Goal: Task Accomplishment & Management: Manage account settings

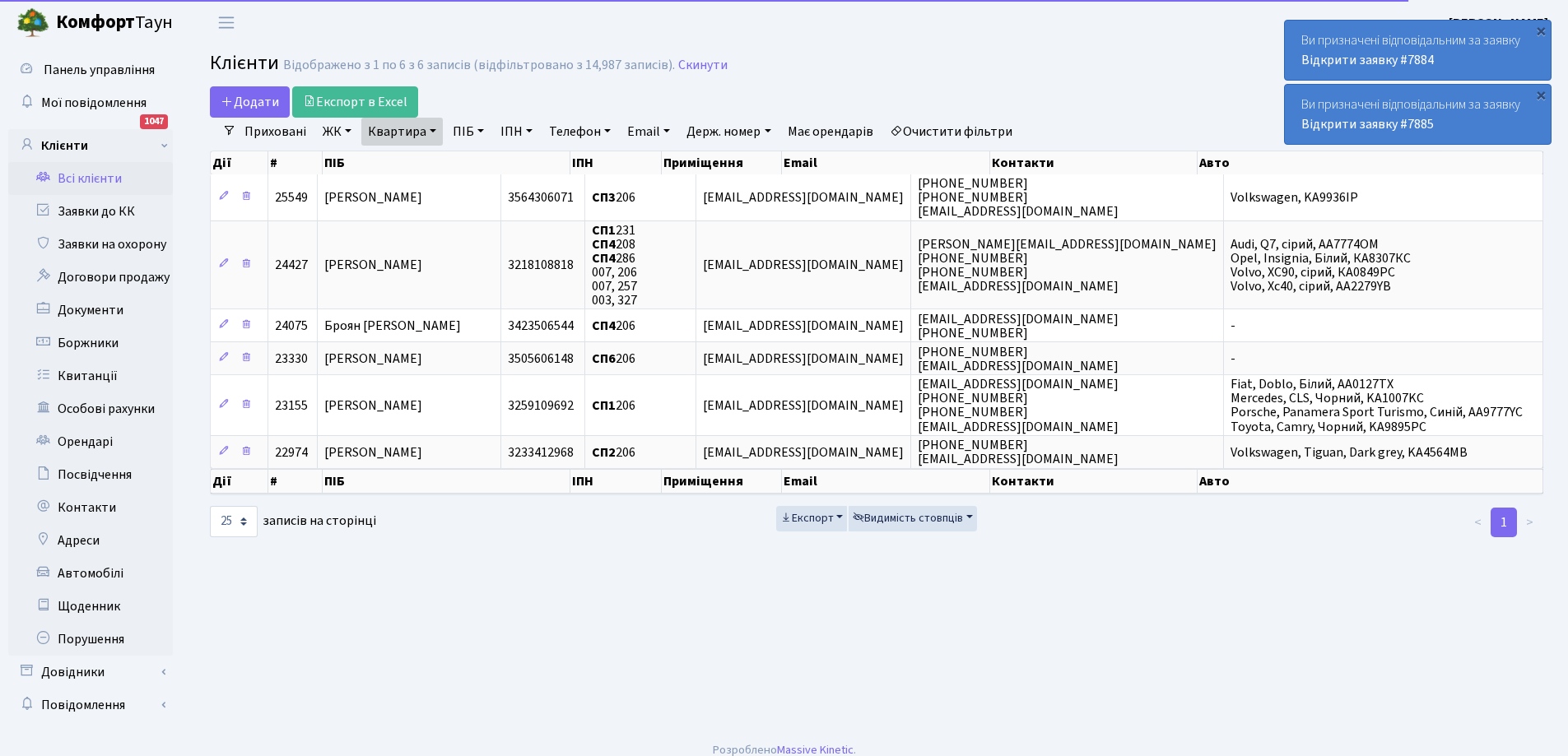
select select "25"
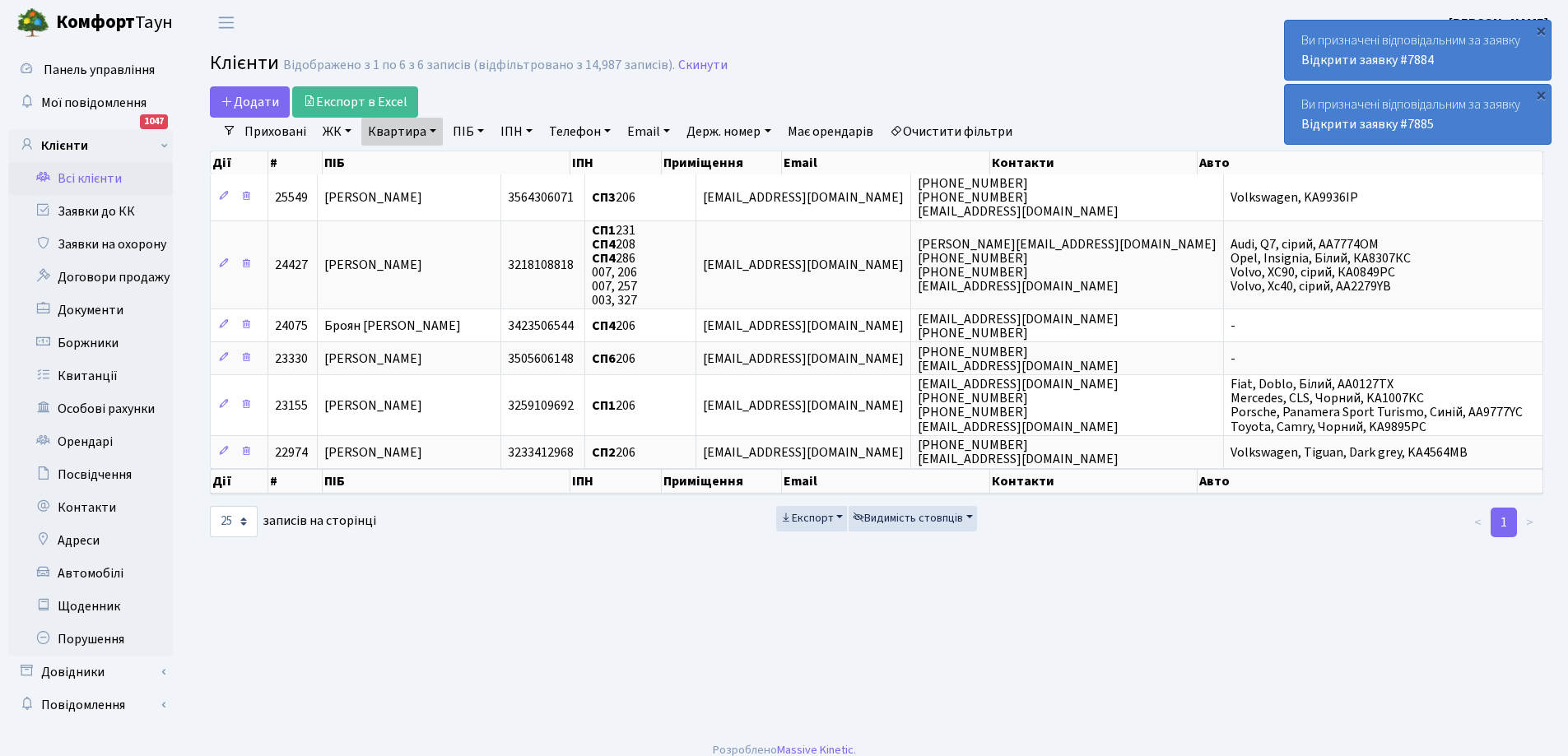
click at [433, 132] on link "Квартира" at bounding box center [402, 131] width 81 height 28
type input "6"
click at [92, 213] on link "Заявки до КК" at bounding box center [91, 212] width 165 height 33
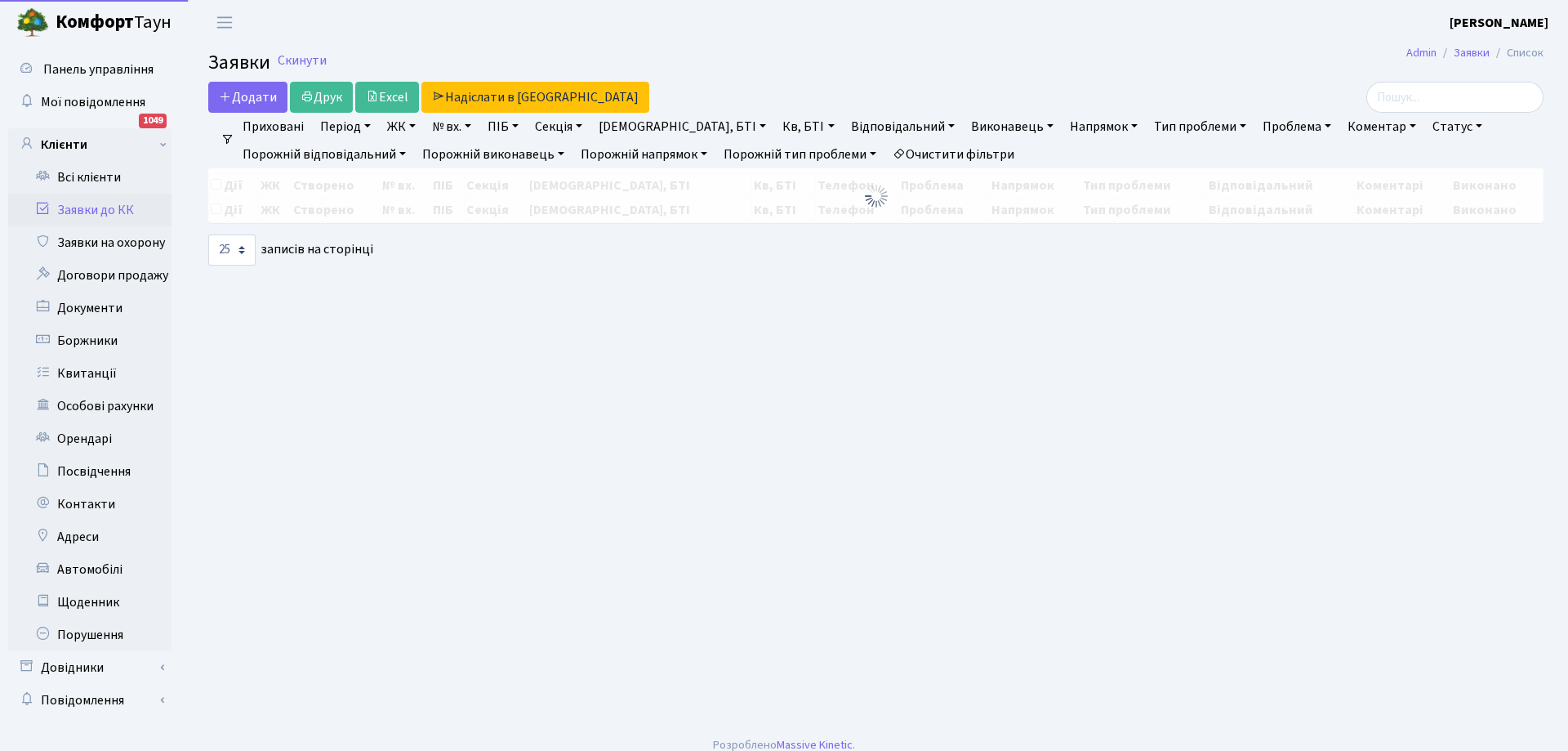
select select "25"
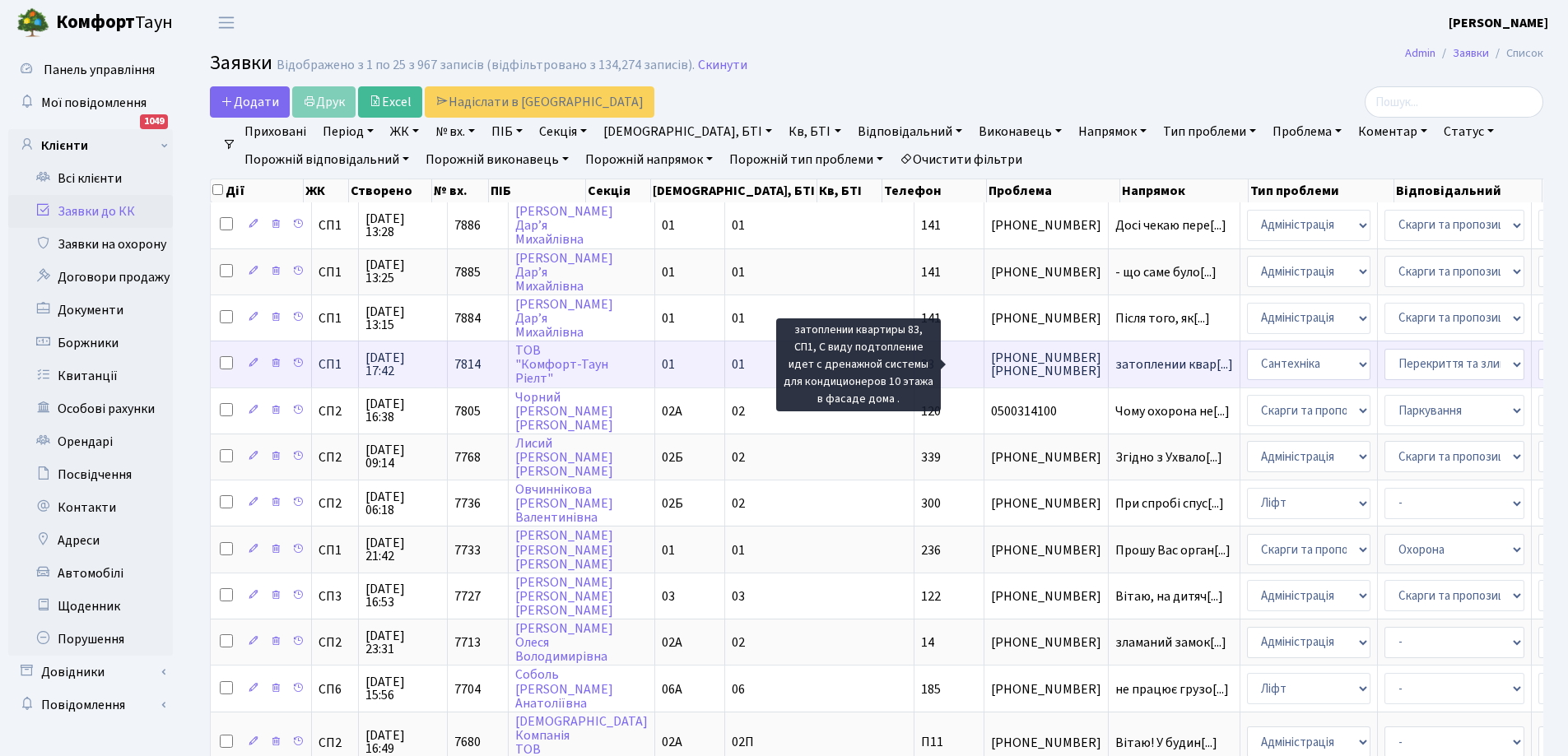
click at [1115, 361] on span "затоплении квар[...]" at bounding box center [1173, 365] width 117 height 18
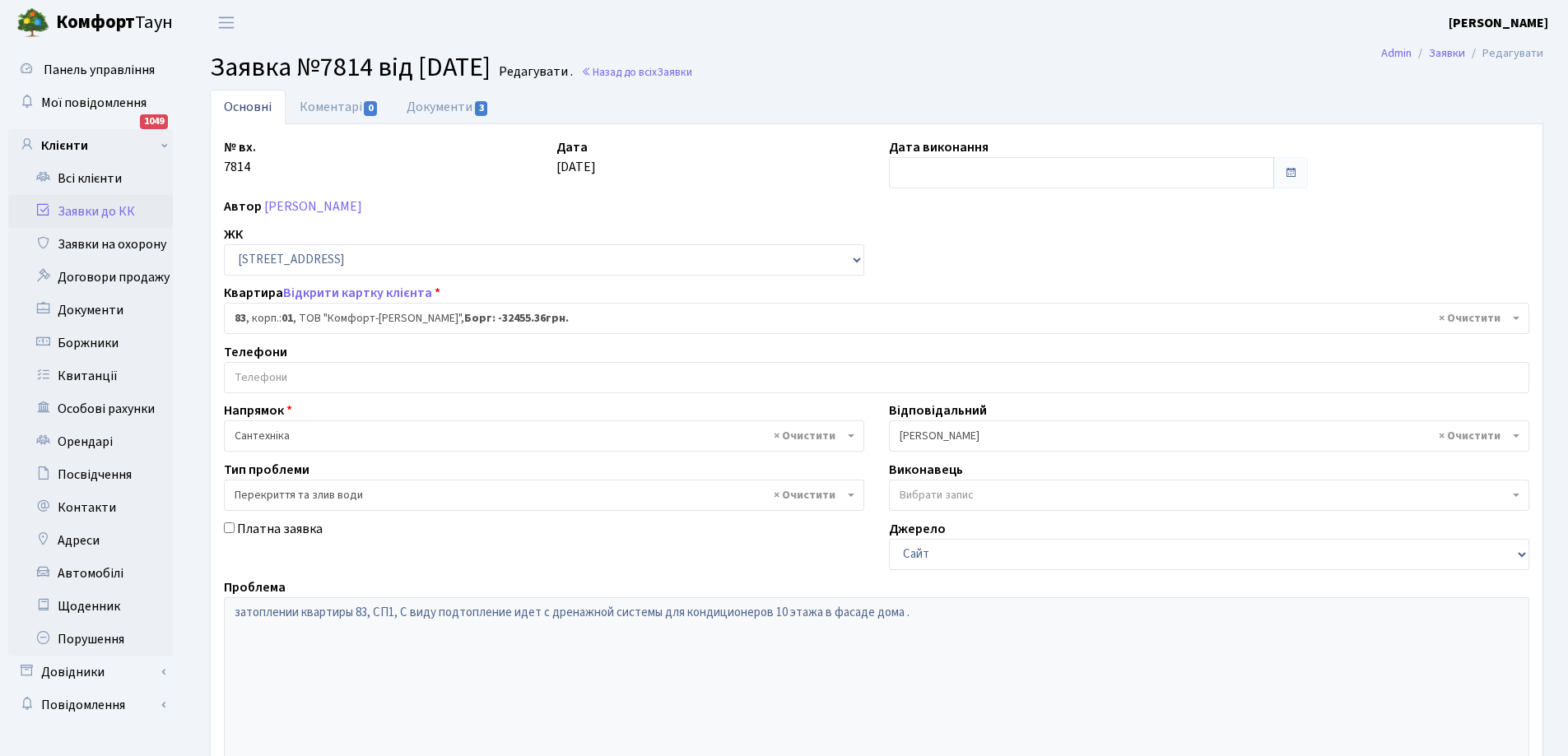
select select "20008"
select select "32"
click at [450, 109] on link "Документи 3" at bounding box center [447, 106] width 110 height 33
select select "25"
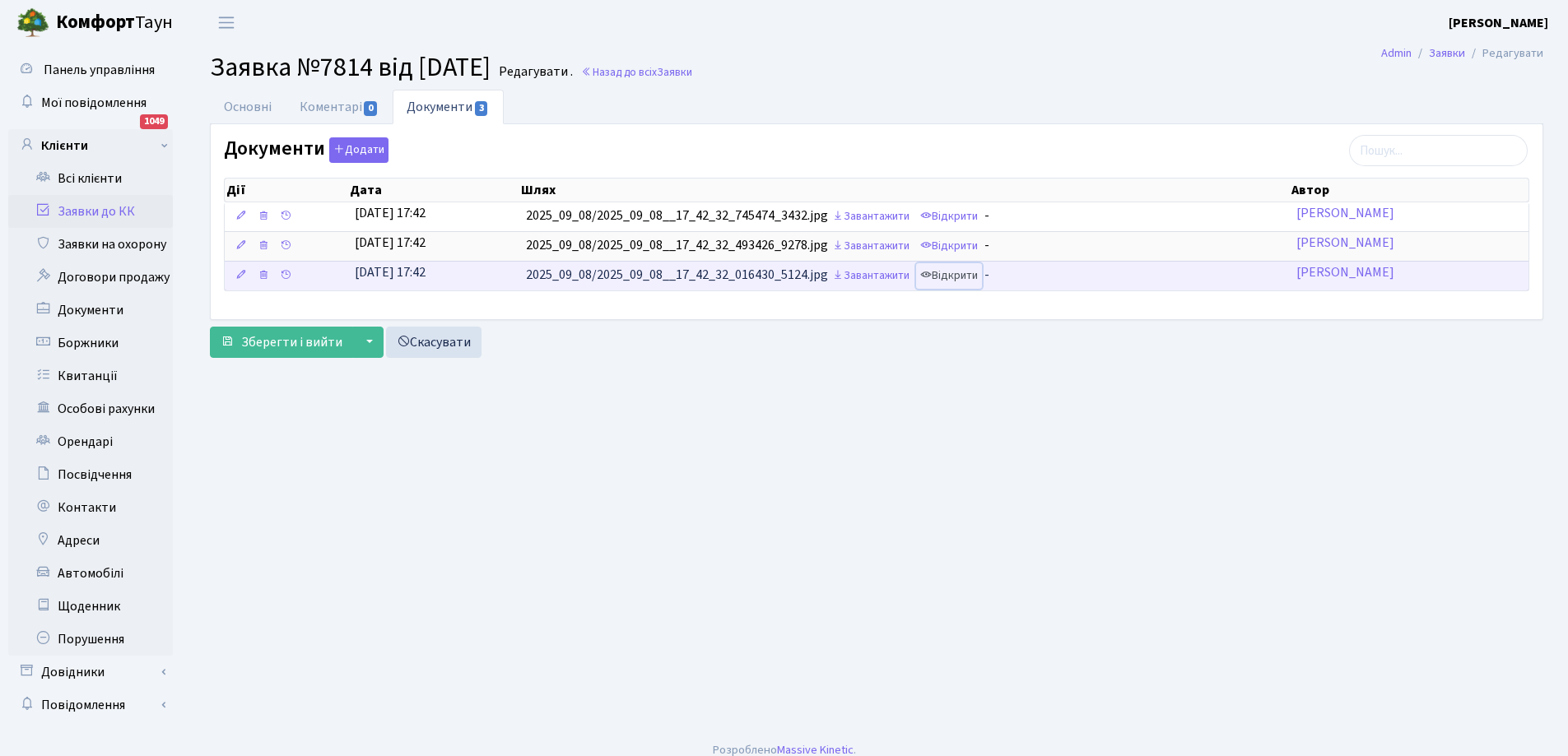
click at [972, 274] on link "Відкрити" at bounding box center [949, 276] width 66 height 26
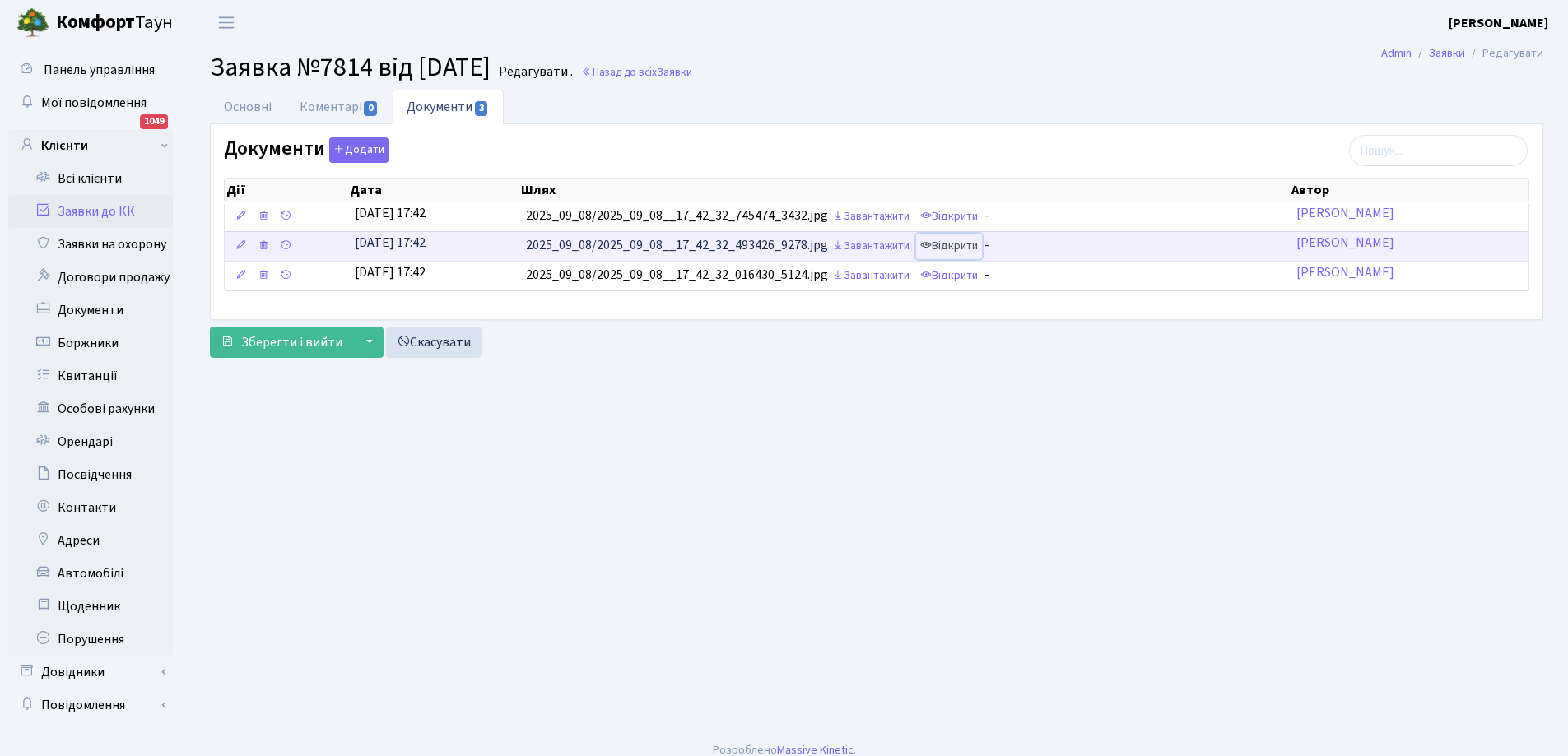
click at [972, 250] on link "Відкрити" at bounding box center [949, 247] width 66 height 26
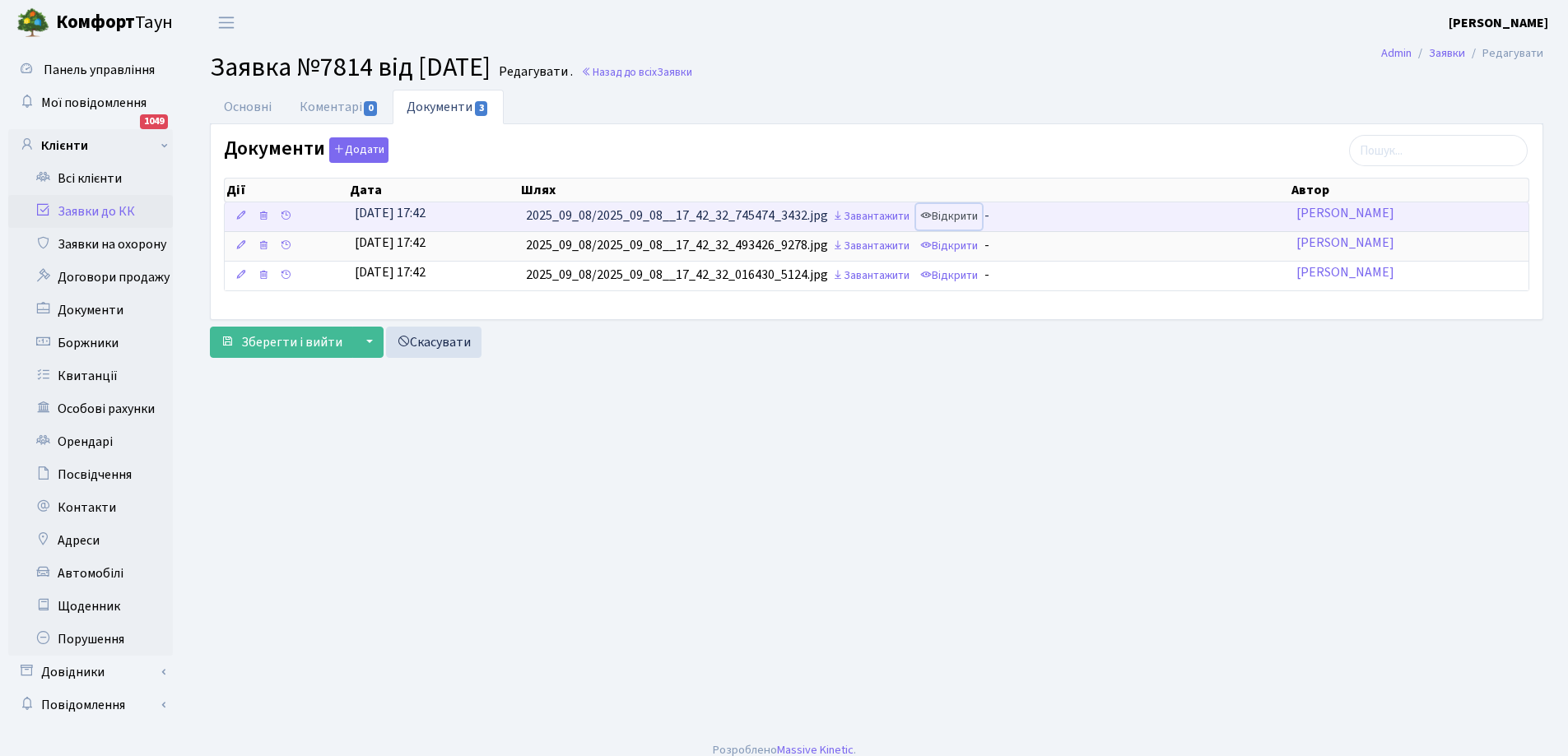
click at [964, 211] on link "Відкрити" at bounding box center [949, 217] width 66 height 26
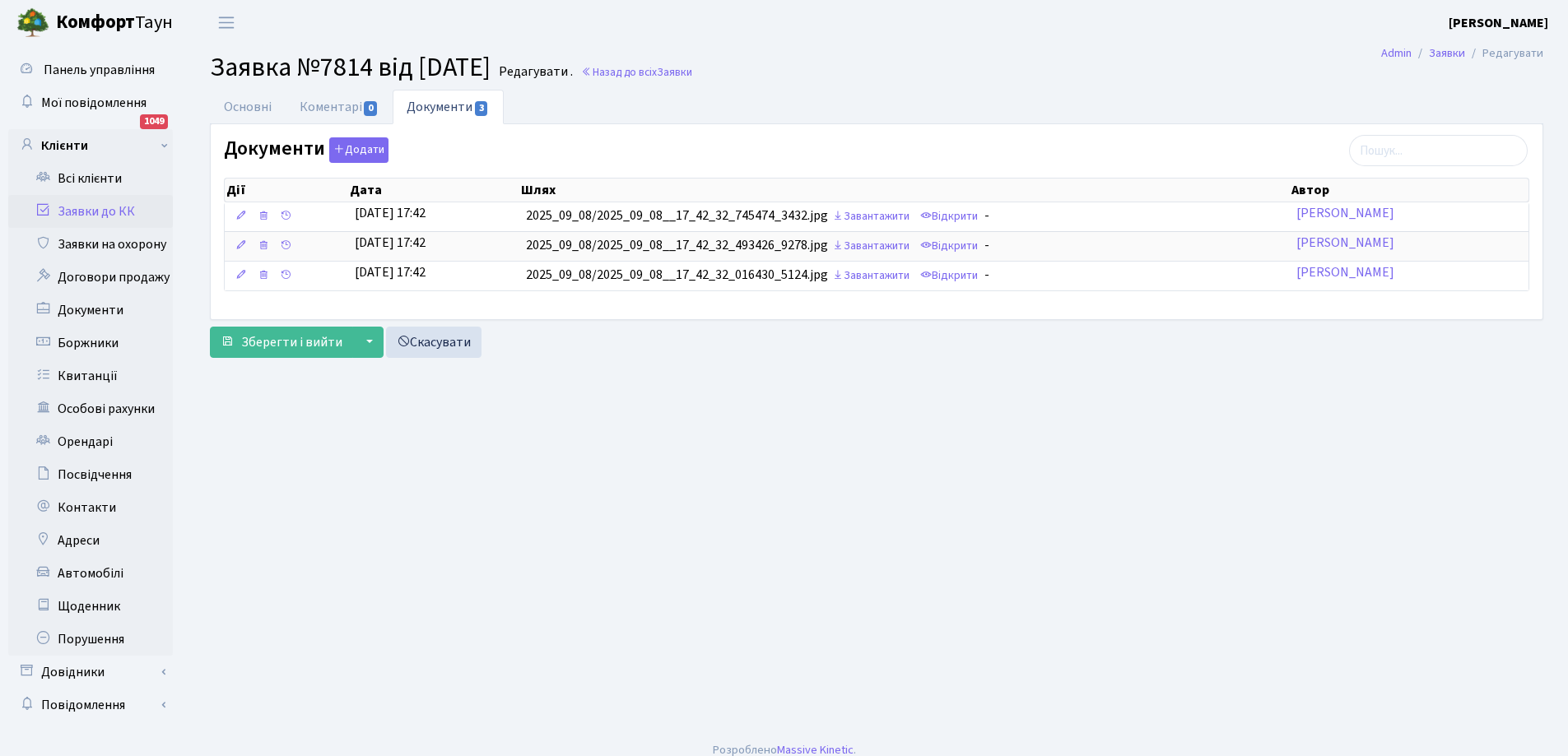
click at [90, 213] on link "Заявки до КК" at bounding box center [91, 212] width 165 height 33
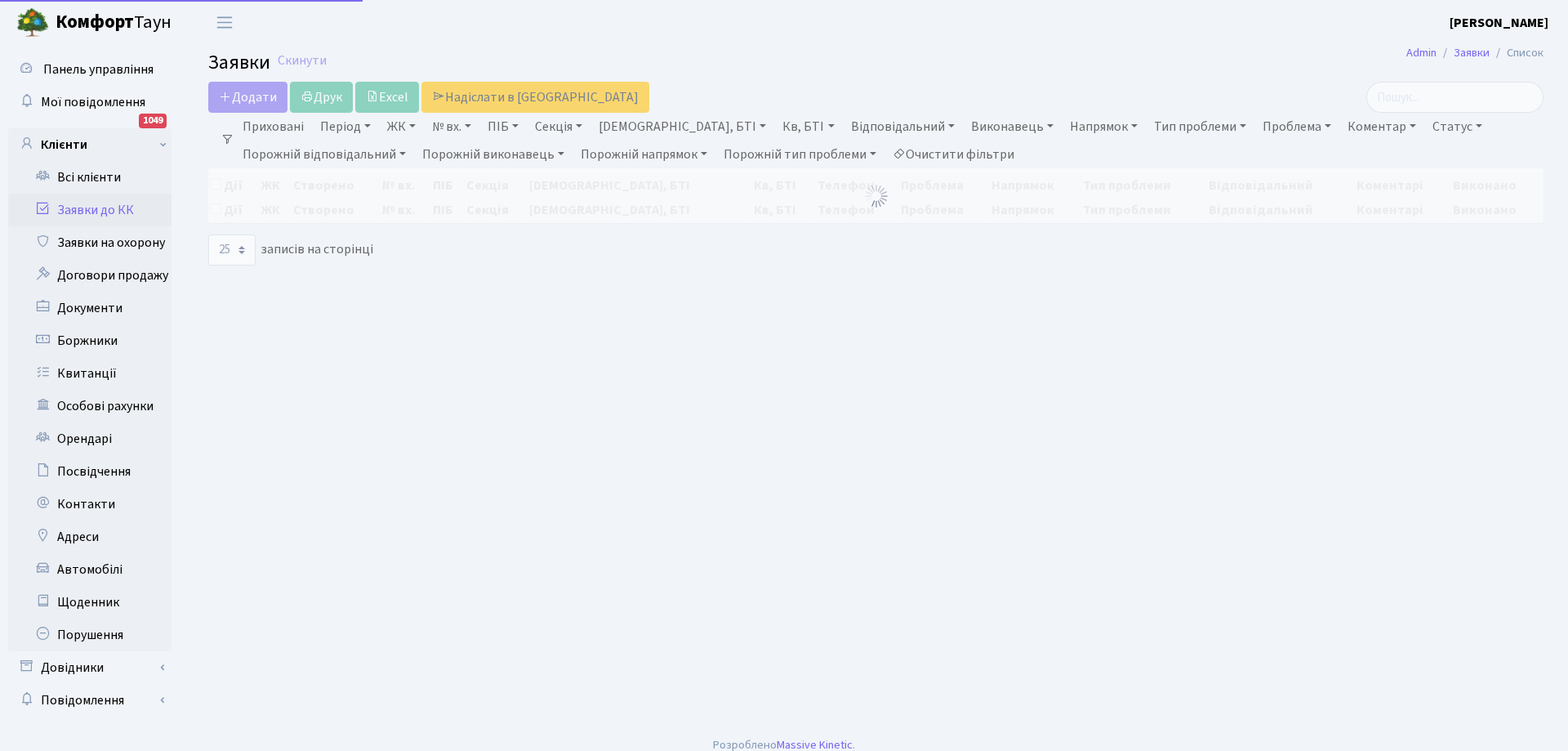
select select "25"
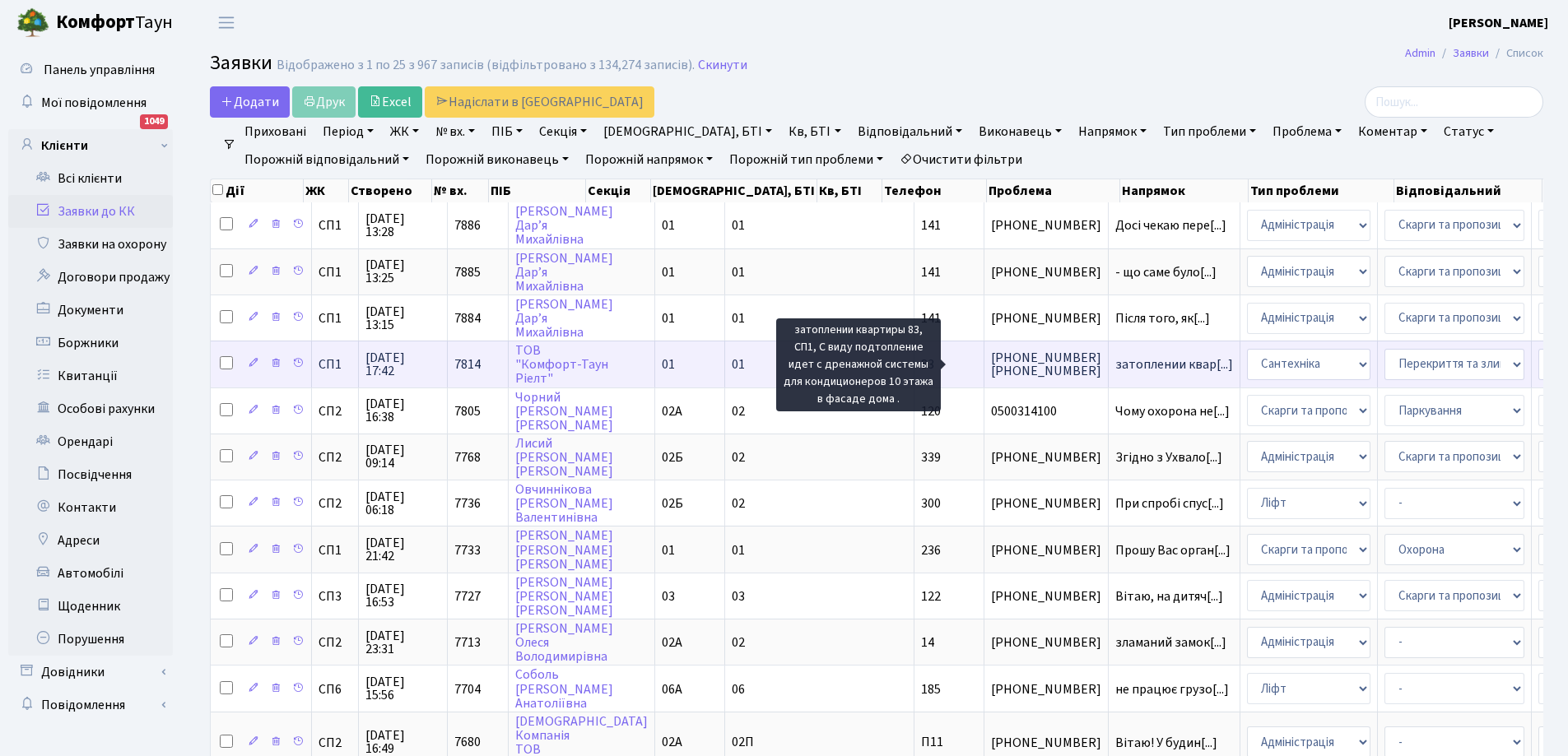
click at [1115, 363] on span "затоплении квар[...]" at bounding box center [1173, 365] width 117 height 18
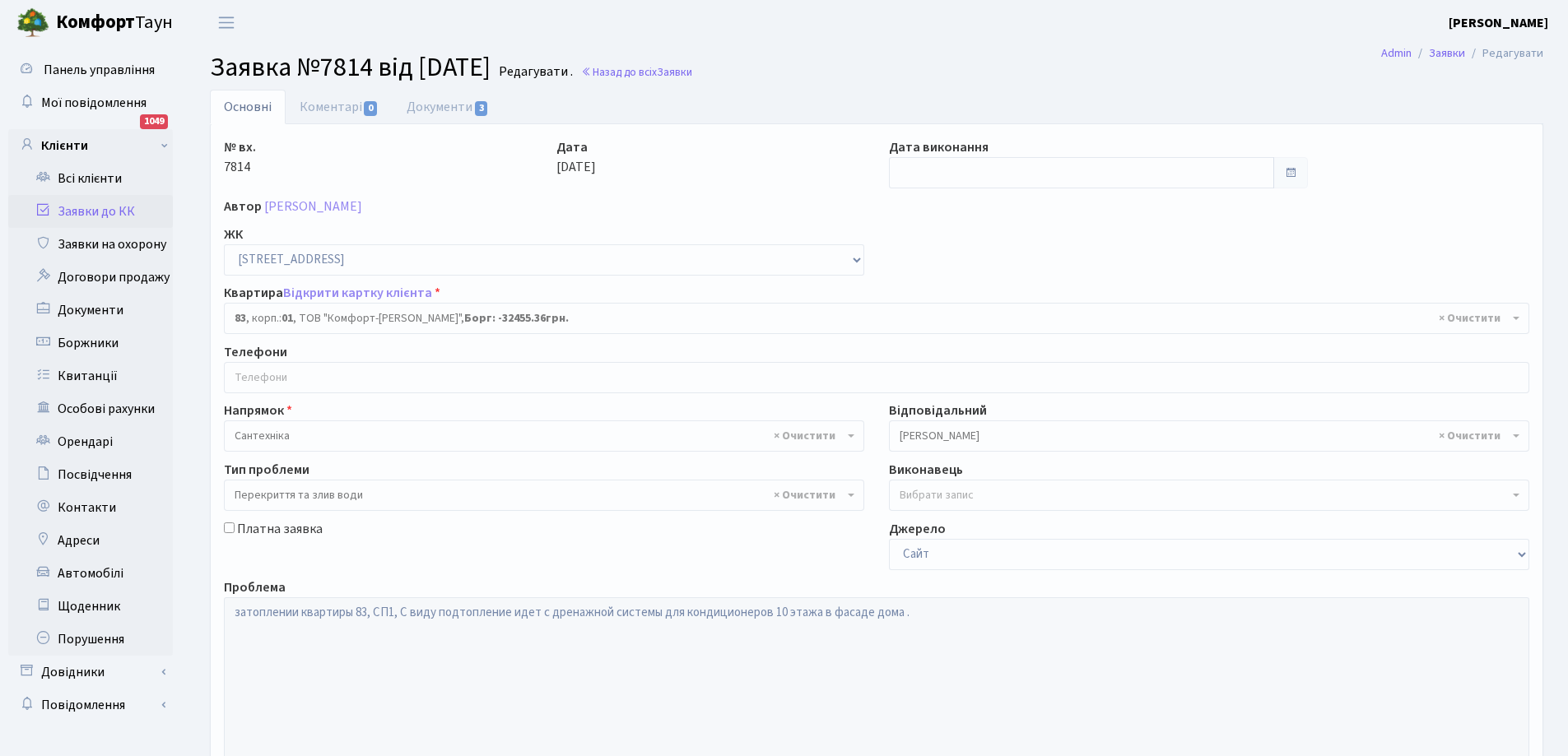
select select "20008"
select select "32"
click at [325, 108] on link "Коментарі 0" at bounding box center [339, 106] width 107 height 33
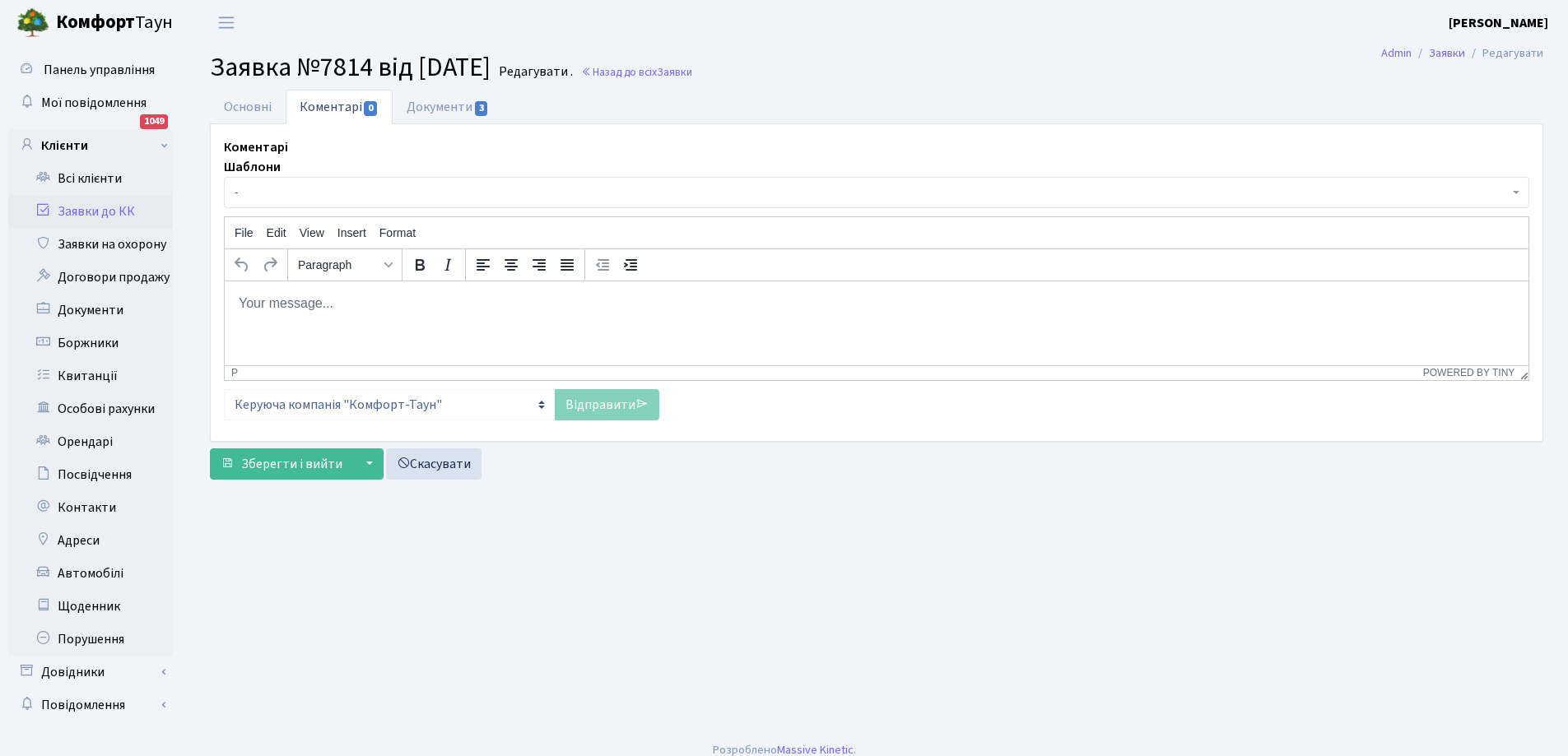
click at [314, 300] on body "Rich Text Area. Press ALT-0 for help." at bounding box center [876, 303] width 1277 height 18
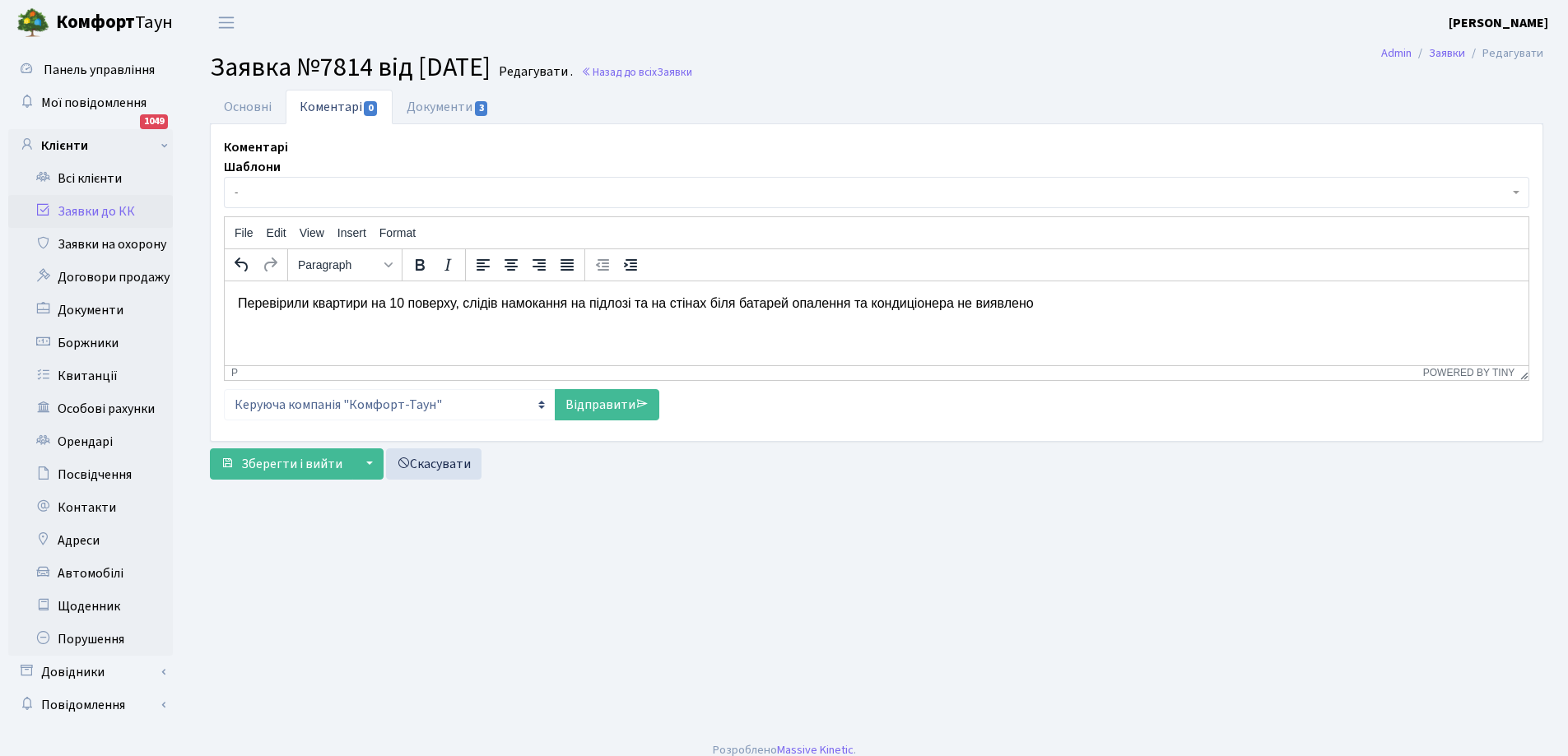
click at [568, 303] on p "Перевірили квартири на 10 поверху, слідів намокання на підлозі та на стінах біл…" at bounding box center [876, 303] width 1277 height 18
click at [595, 415] on link "Відправити" at bounding box center [606, 405] width 104 height 31
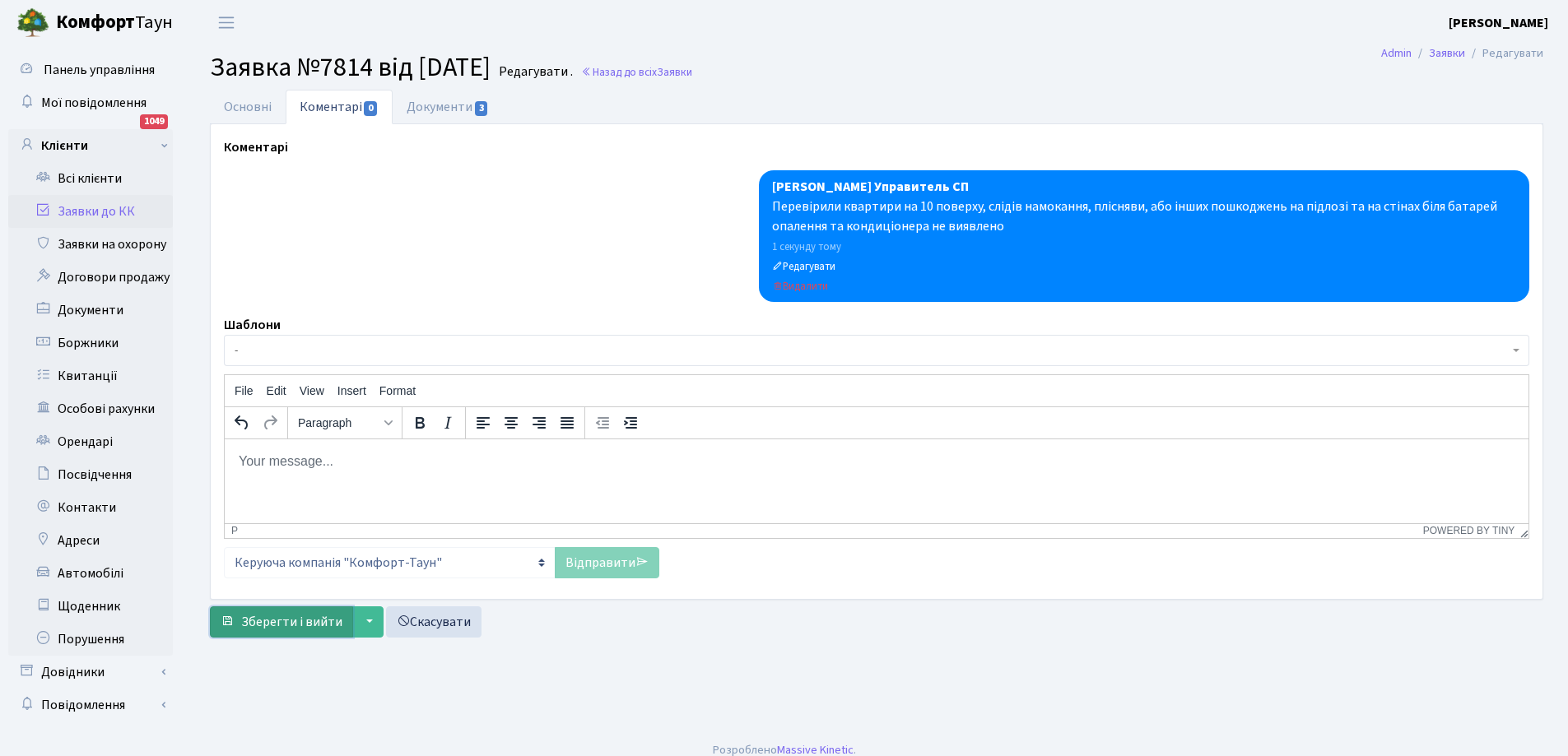
click at [287, 617] on span "Зберегти і вийти" at bounding box center [291, 622] width 101 height 18
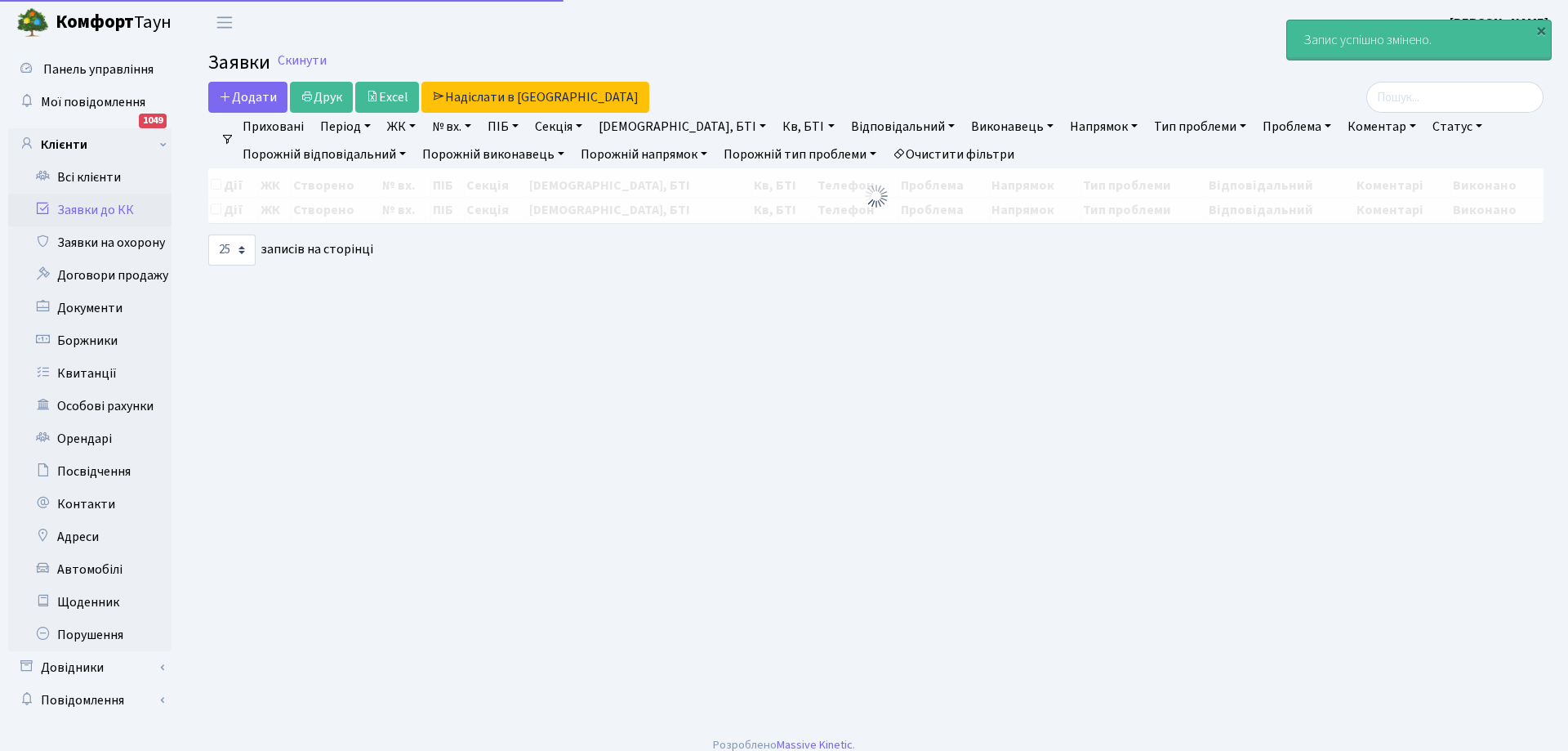
select select "25"
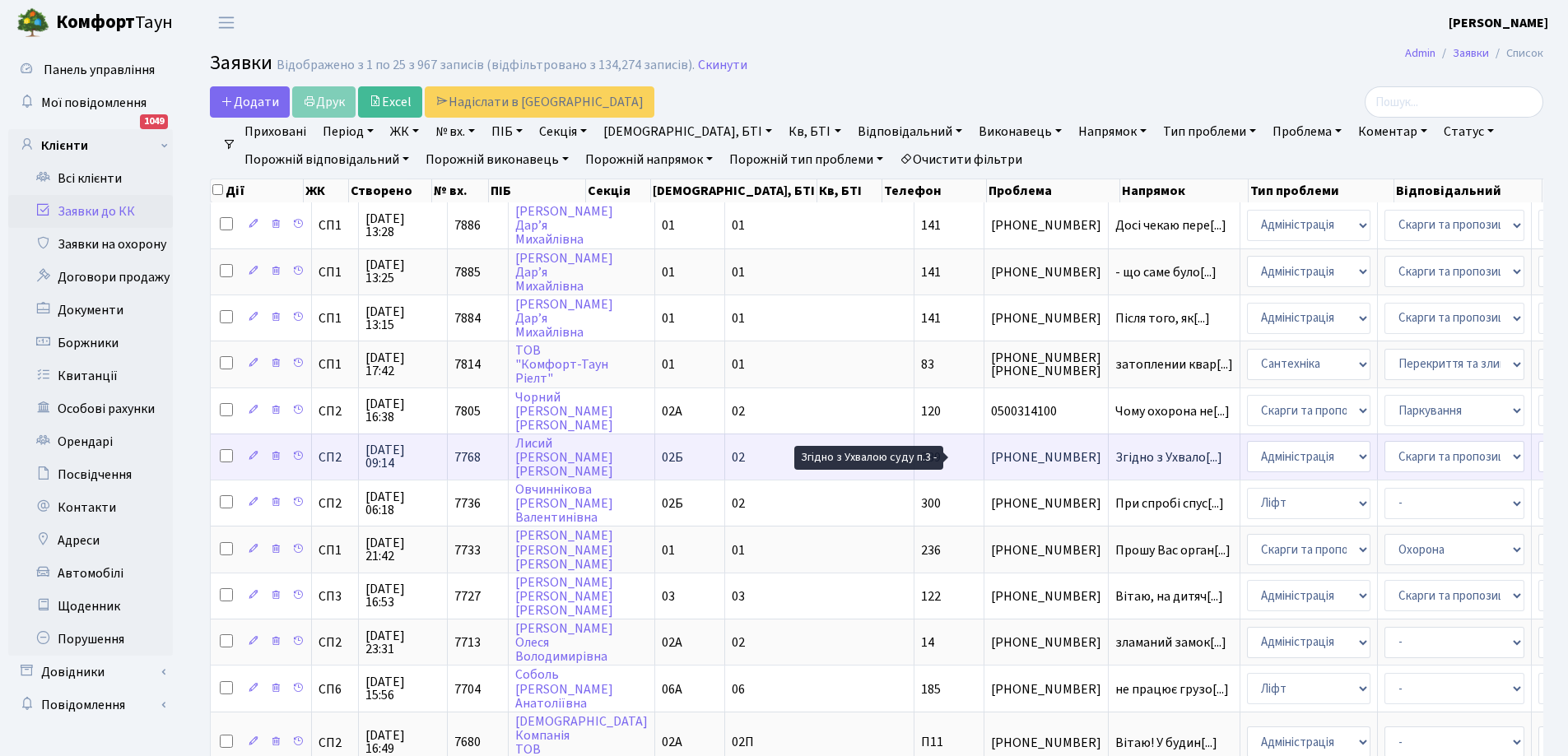
click at [1115, 456] on span "Згідно з Ухвало[...]" at bounding box center [1169, 457] width 107 height 18
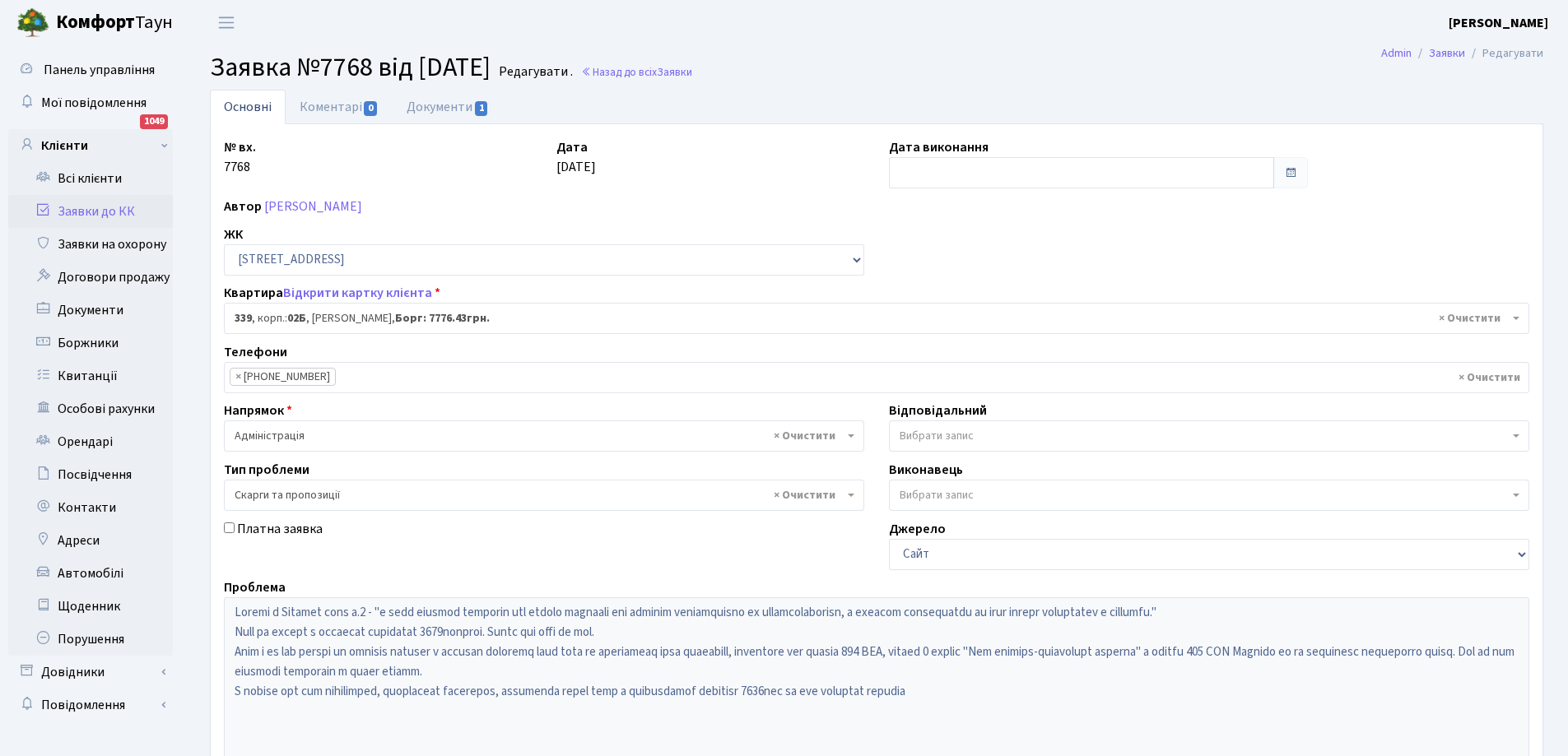
select select "20589"
select select "55"
click at [451, 109] on link "Документи 1" at bounding box center [447, 106] width 110 height 33
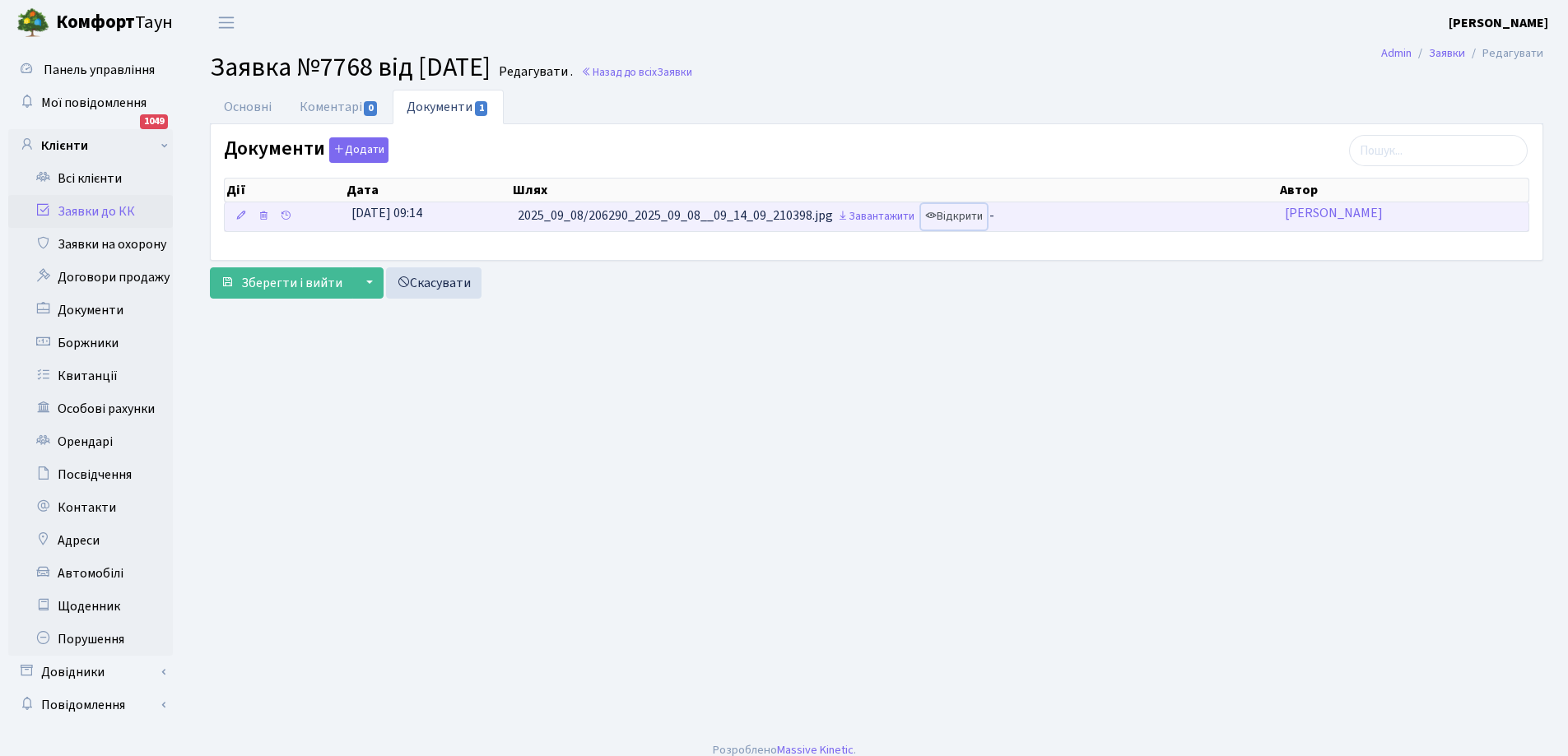
click at [962, 220] on link "Відкрити" at bounding box center [953, 217] width 66 height 26
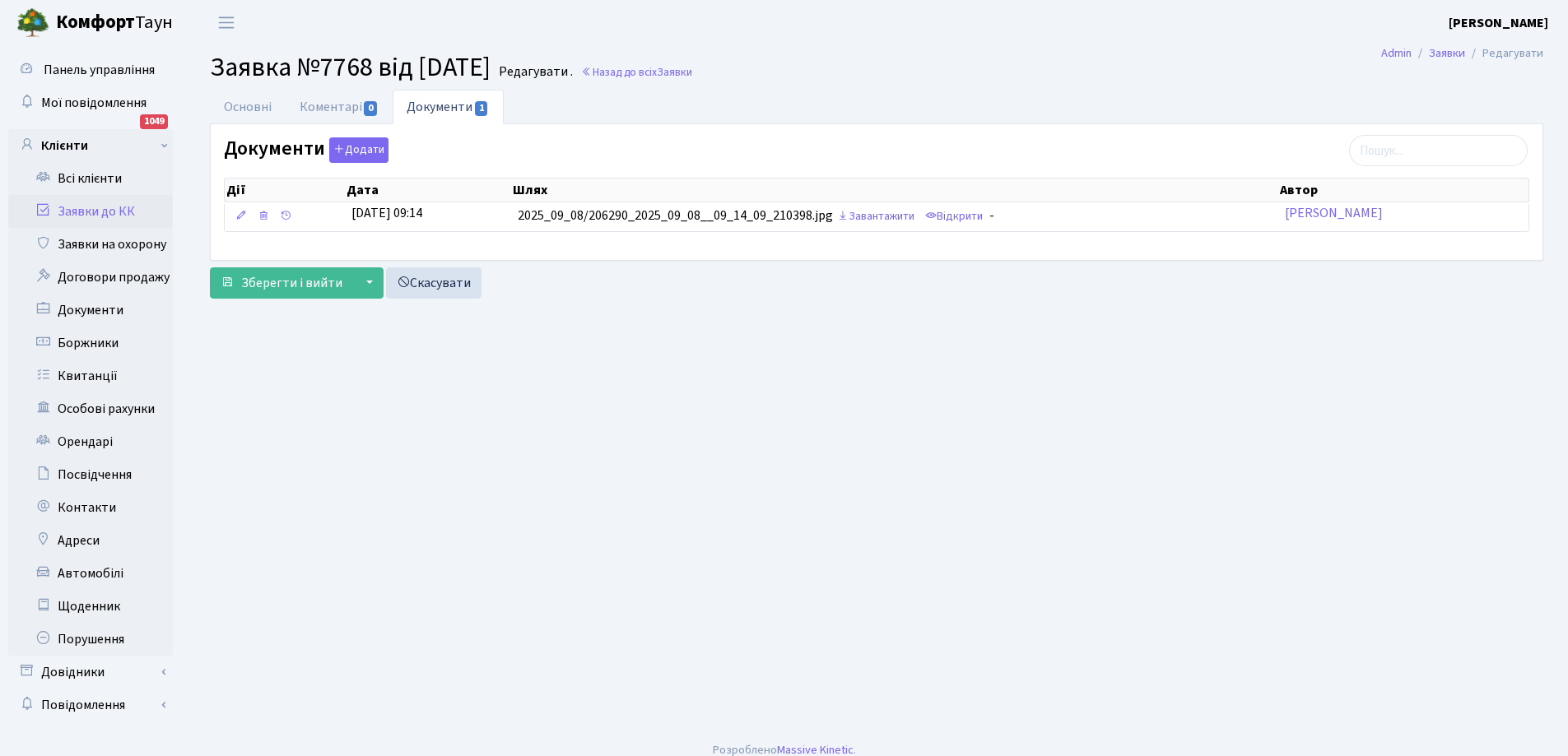
click at [84, 213] on link "Заявки до КК" at bounding box center [91, 212] width 165 height 33
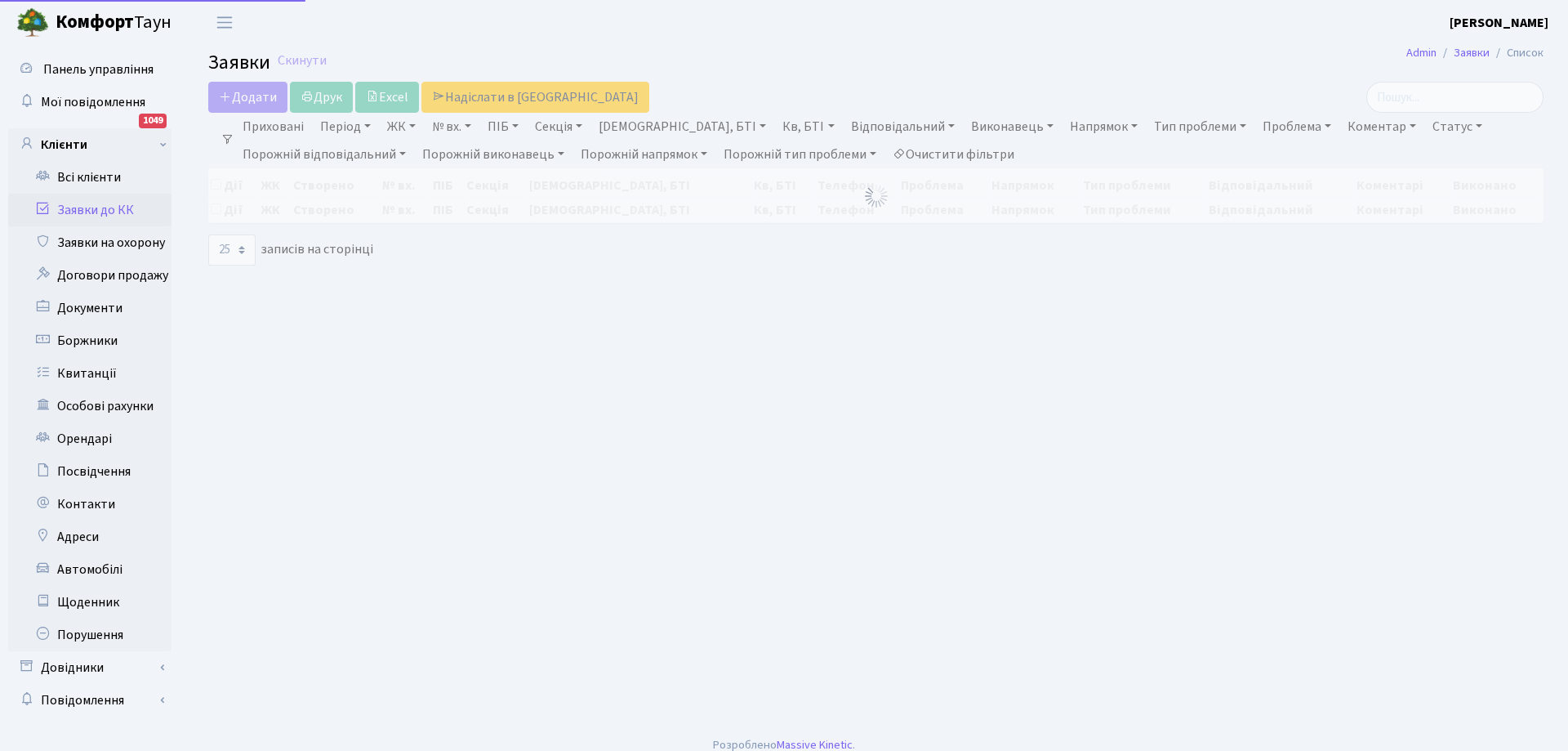
select select "25"
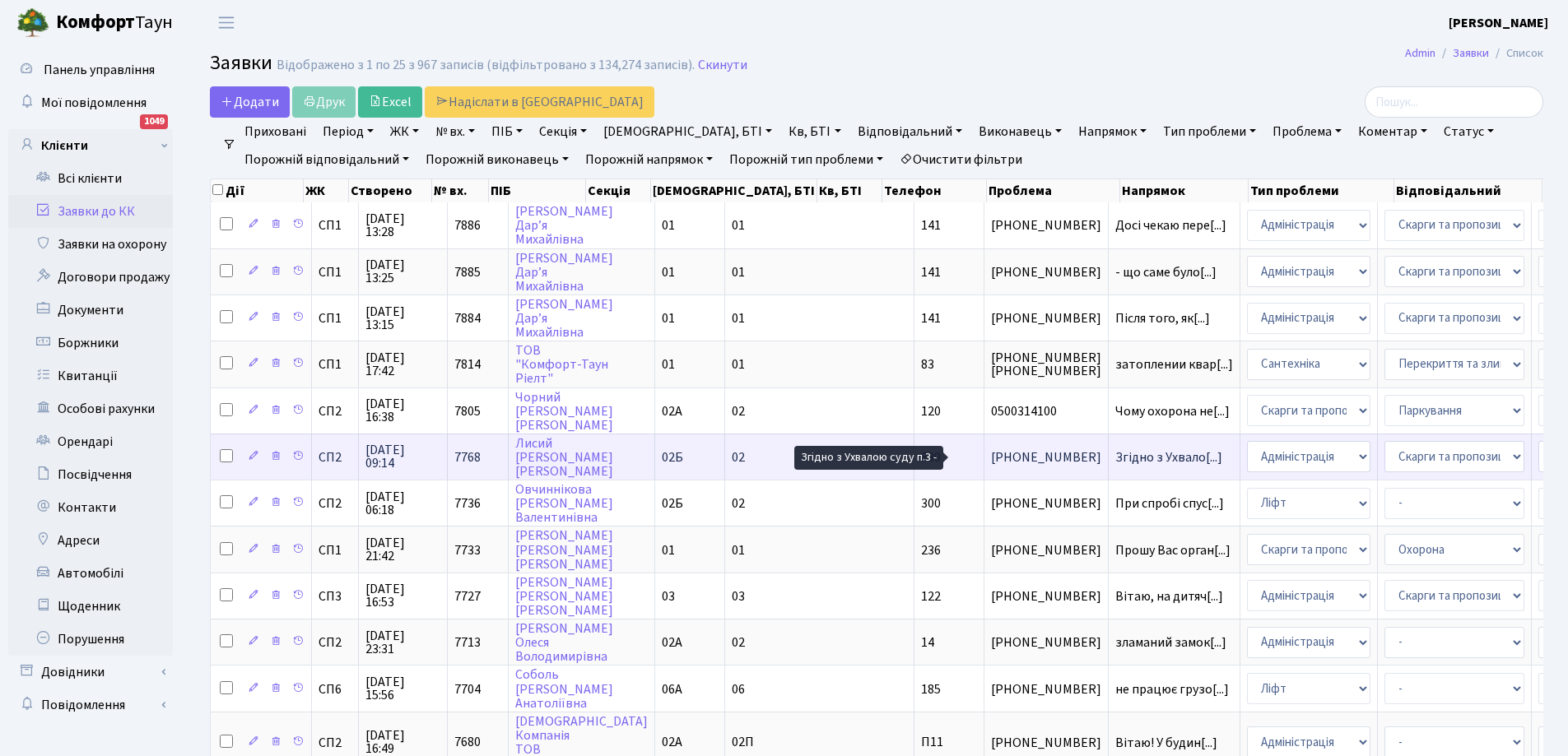
click at [1115, 460] on span "Згідно з Ухвало[...]" at bounding box center [1169, 457] width 107 height 18
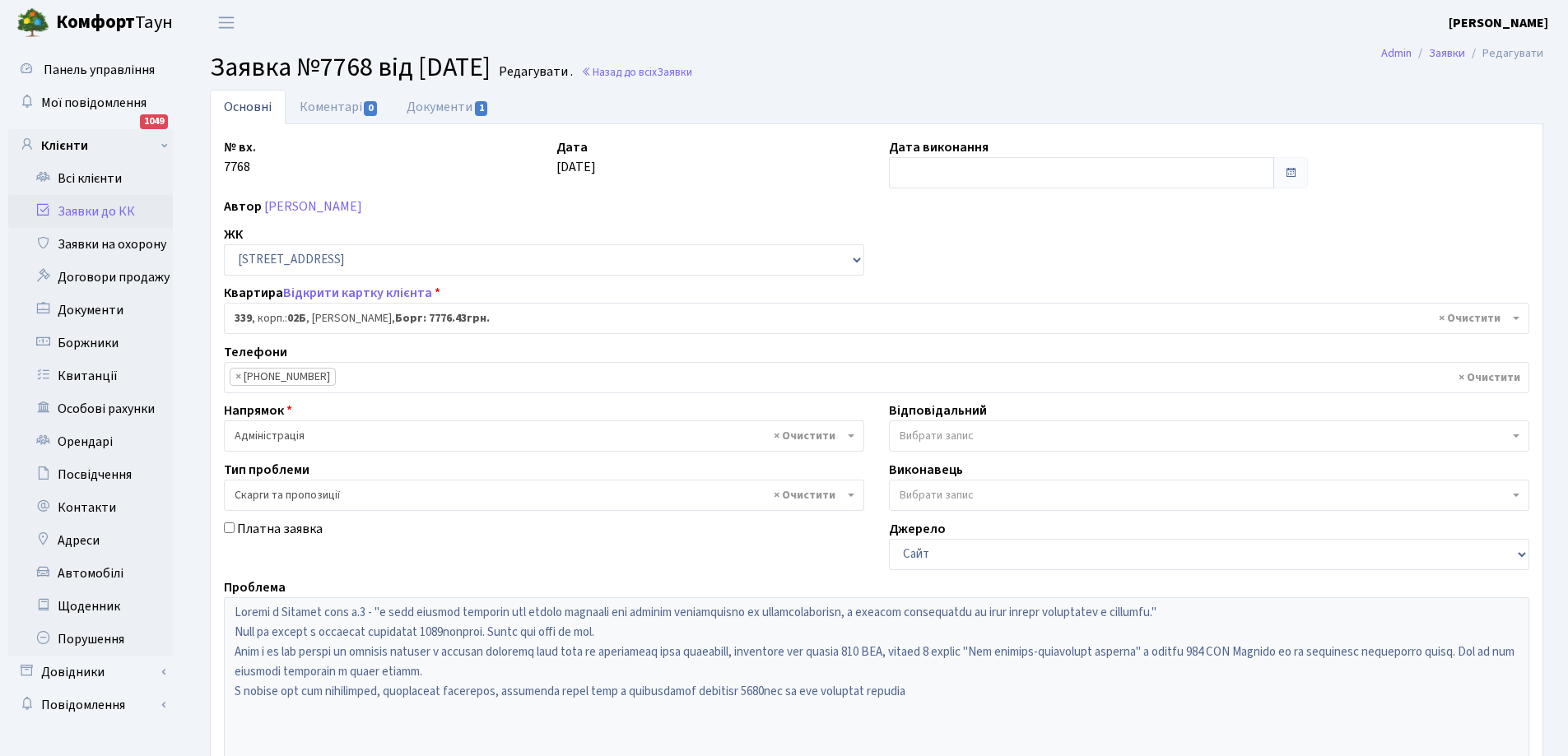
select select "20589"
select select "55"
click at [463, 109] on link "Документи 1" at bounding box center [447, 106] width 110 height 33
select select "25"
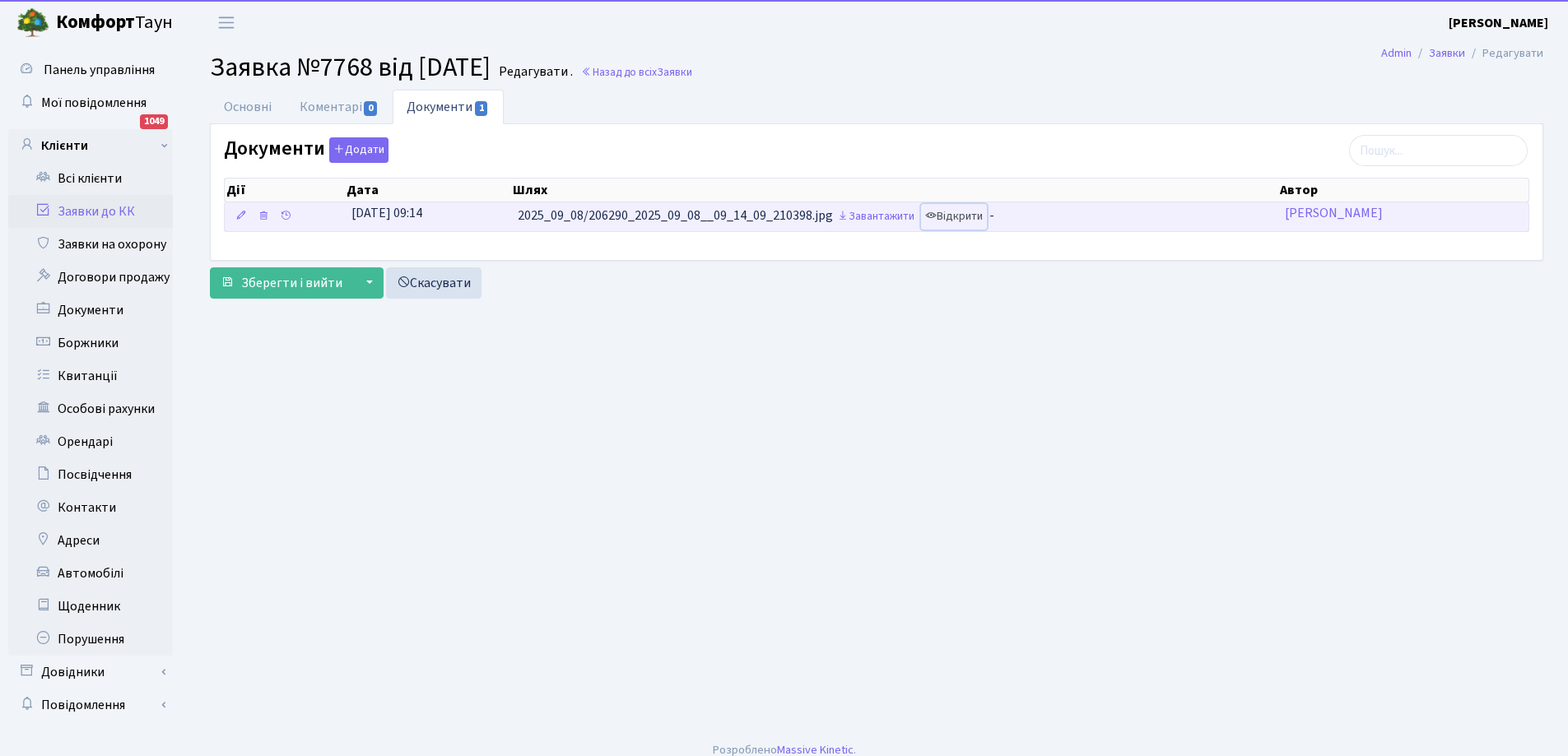
click at [958, 221] on link "Відкрити" at bounding box center [953, 217] width 66 height 26
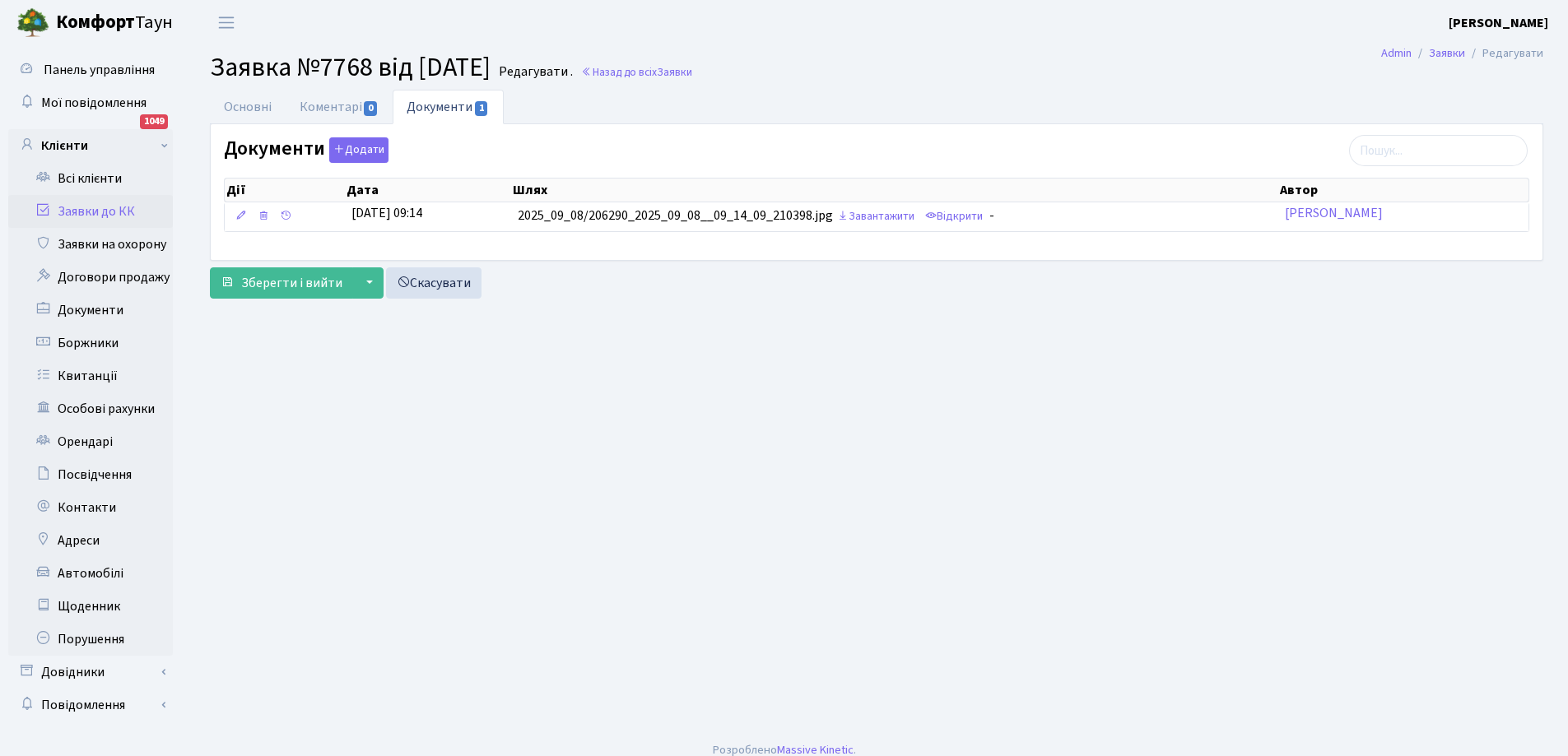
click at [94, 213] on link "Заявки до КК" at bounding box center [91, 212] width 165 height 33
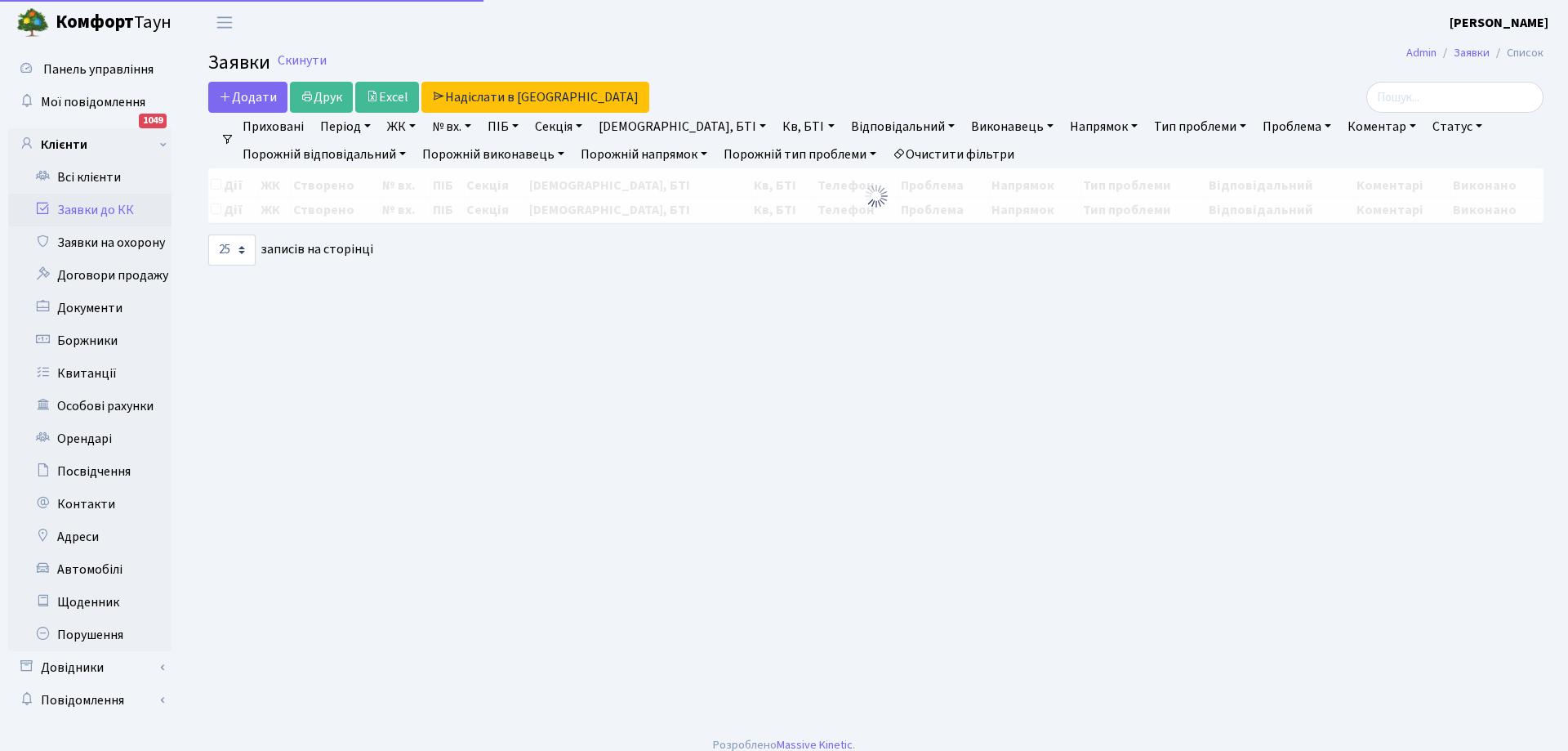
select select "25"
